Goal: Information Seeking & Learning: Learn about a topic

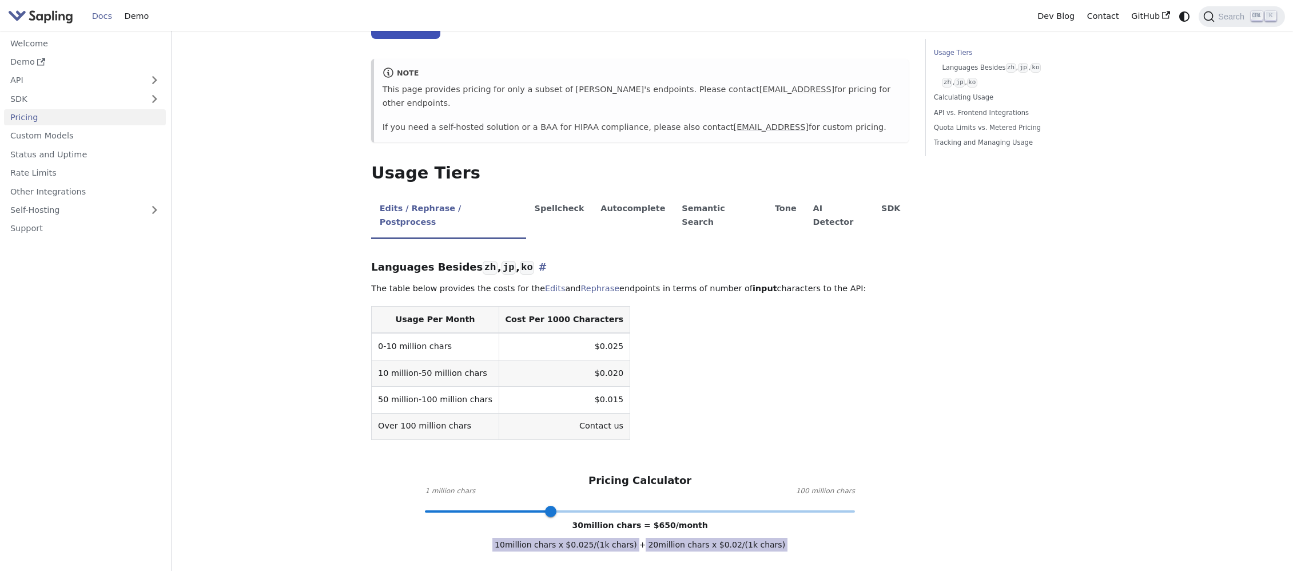
scroll to position [114, 0]
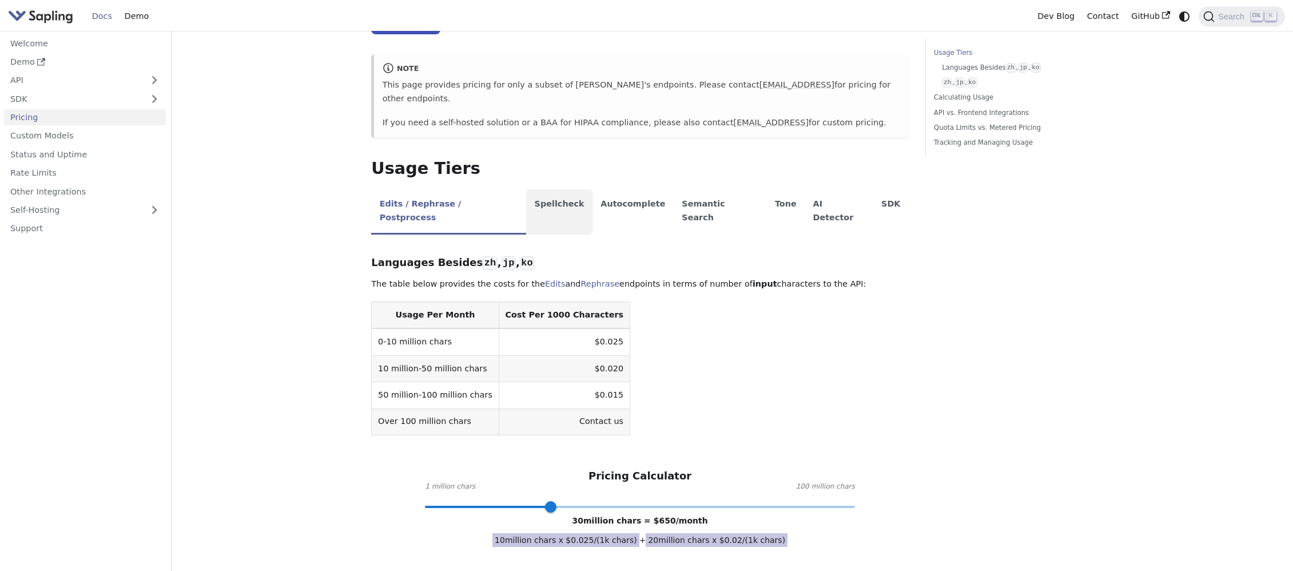
click at [532, 192] on li "Spellcheck" at bounding box center [559, 211] width 66 height 45
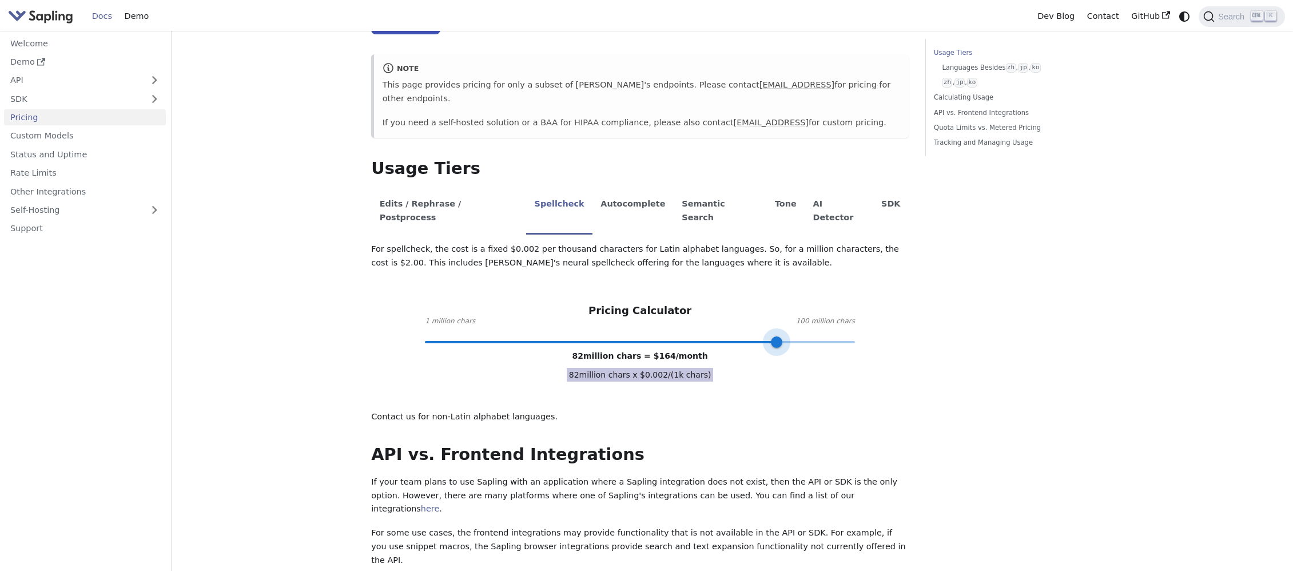
type input "100"
drag, startPoint x: 552, startPoint y: 312, endPoint x: 916, endPoint y: 331, distance: 364.3
click at [909, 325] on div "Pricing On this page API Pricing Subscribe to the API here (using the email for…" at bounding box center [640, 509] width 554 height 1170
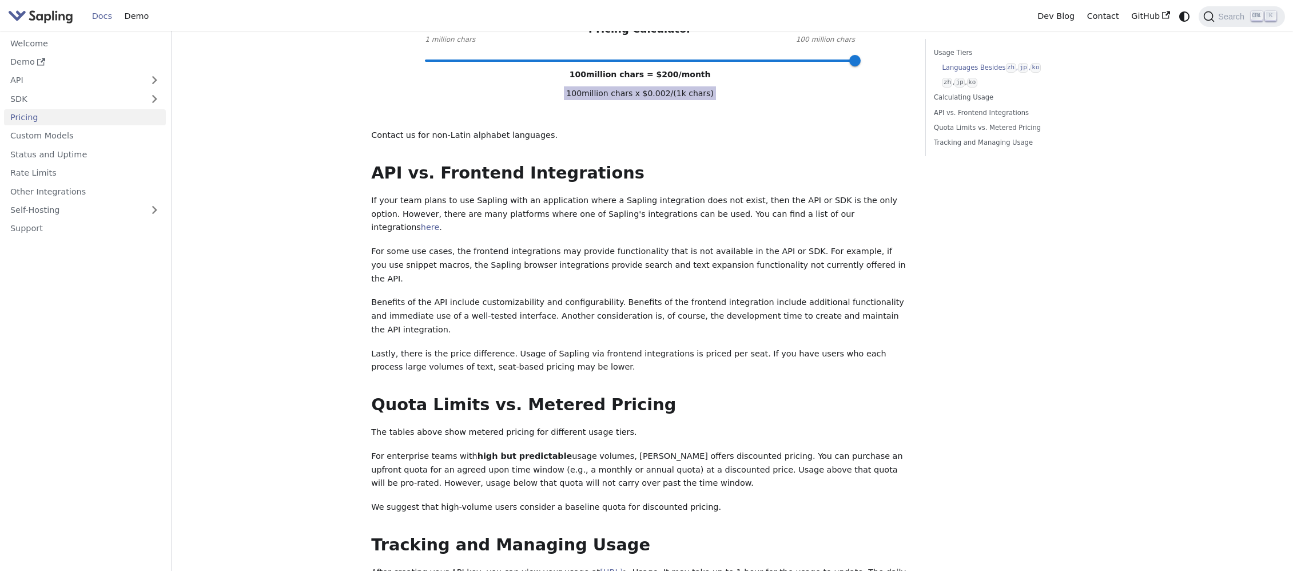
scroll to position [572, 0]
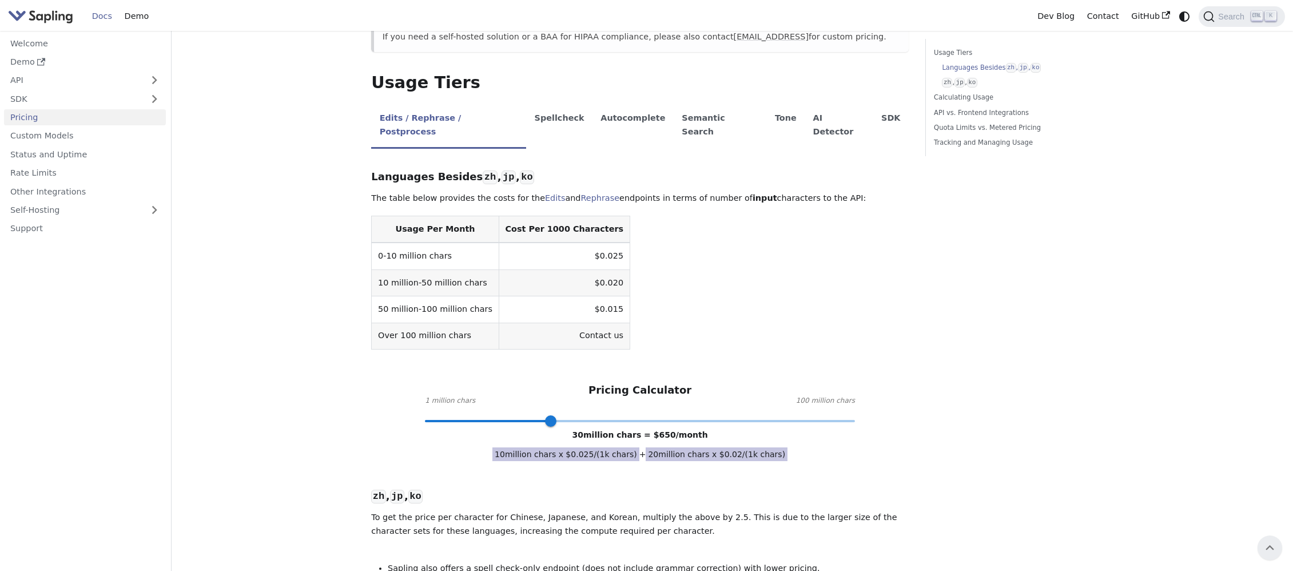
scroll to position [114, 0]
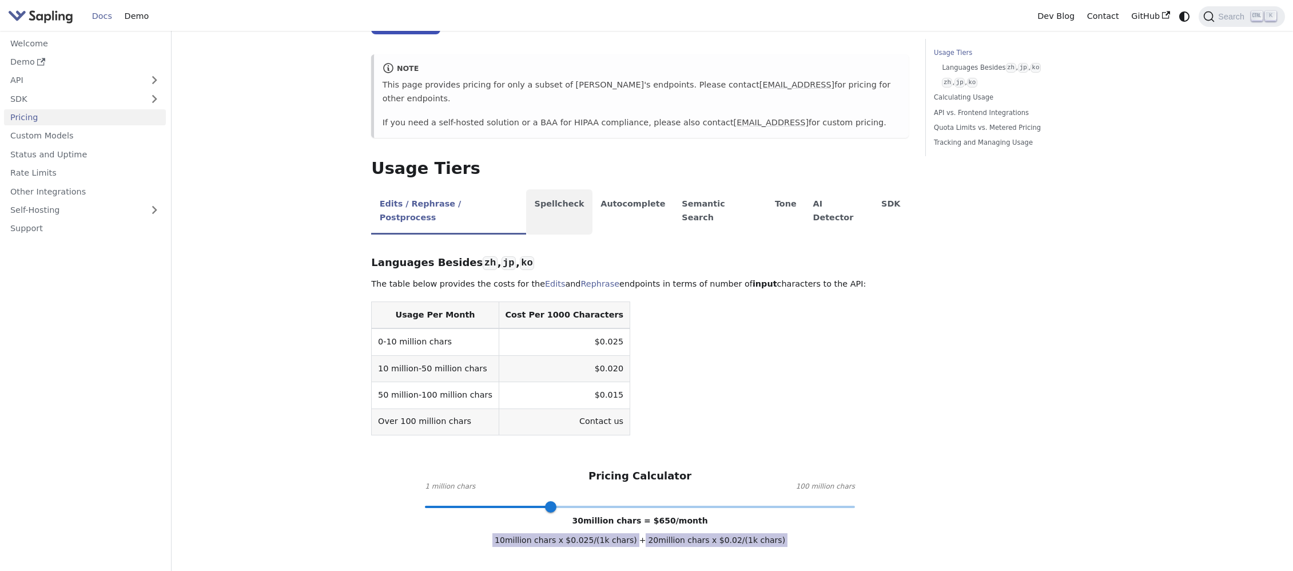
click at [534, 196] on li "Spellcheck" at bounding box center [559, 211] width 66 height 45
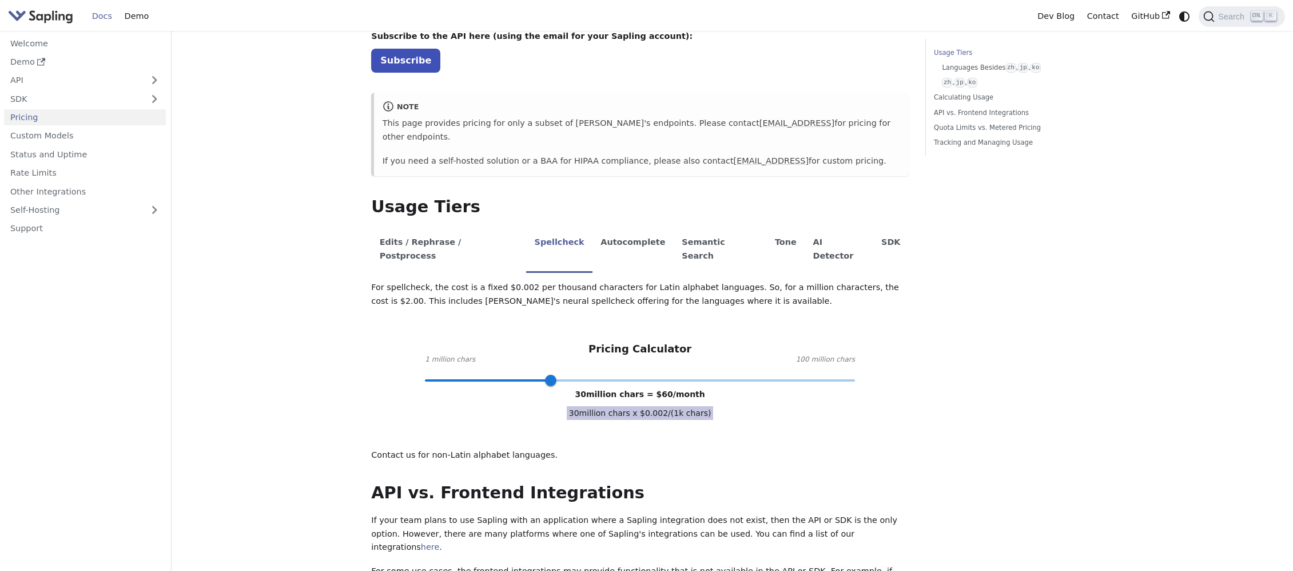
scroll to position [0, 0]
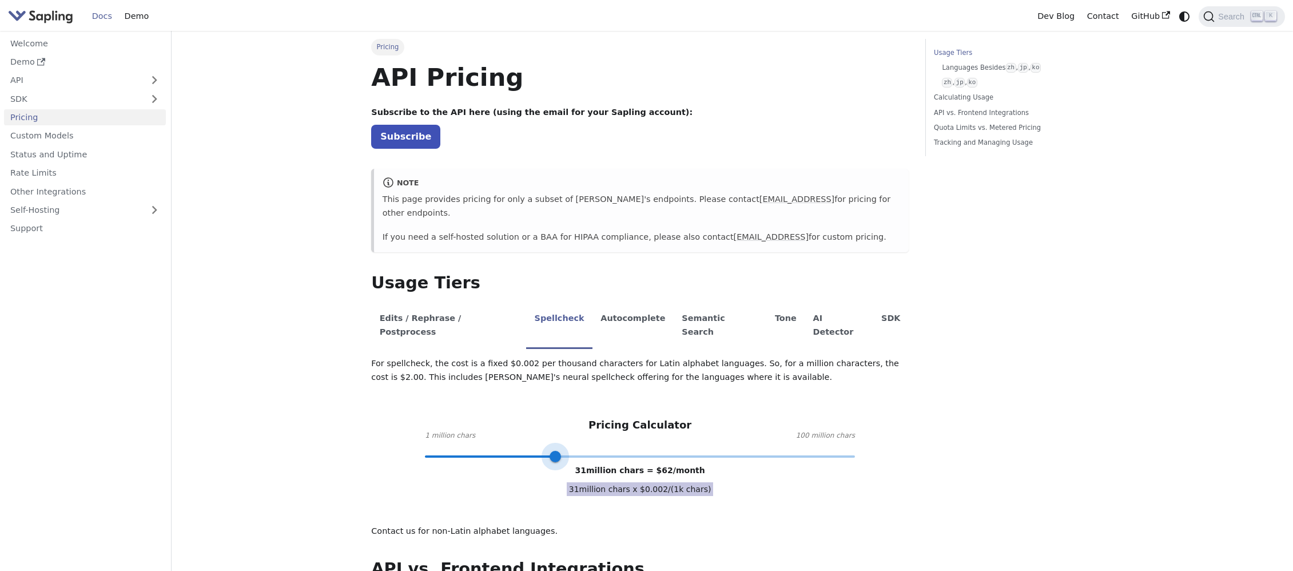
type input "55"
drag, startPoint x: 557, startPoint y: 429, endPoint x: 658, endPoint y: 427, distance: 101.3
click at [658, 451] on span at bounding box center [659, 456] width 11 height 11
click at [950, 129] on link "Quota Limits vs. Metered Pricing" at bounding box center [1011, 127] width 155 height 11
